Goal: Navigation & Orientation: Go to known website

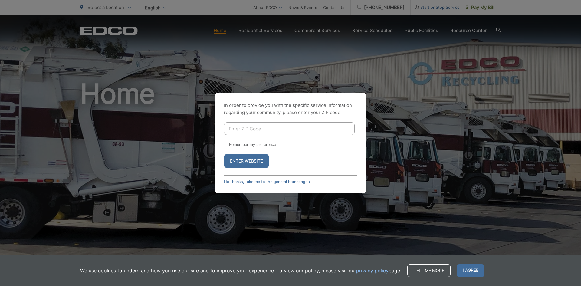
click at [253, 128] on input "Enter ZIP Code" at bounding box center [289, 128] width 131 height 13
type input "92081"
click at [253, 144] on label "Remember my preference" at bounding box center [252, 144] width 47 height 5
click at [228, 144] on input "Remember my preference" at bounding box center [226, 145] width 4 height 4
checkbox input "true"
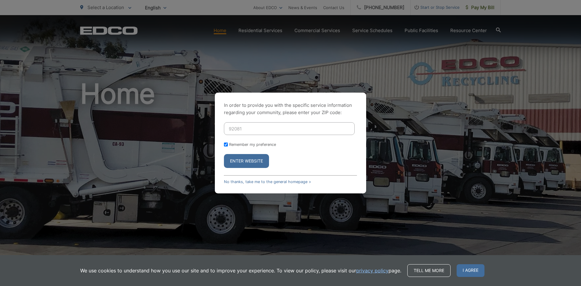
checkbox input "true"
click at [249, 156] on button "Enter Website" at bounding box center [246, 161] width 45 height 14
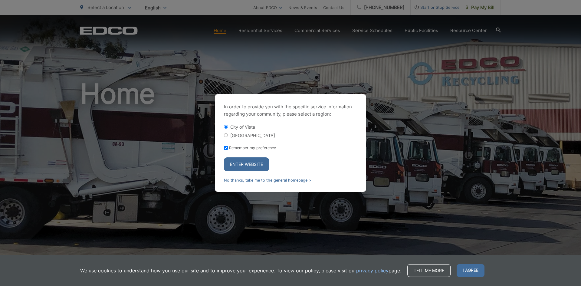
click at [251, 165] on button "Enter Website" at bounding box center [246, 164] width 45 height 14
